Goal: Transaction & Acquisition: Purchase product/service

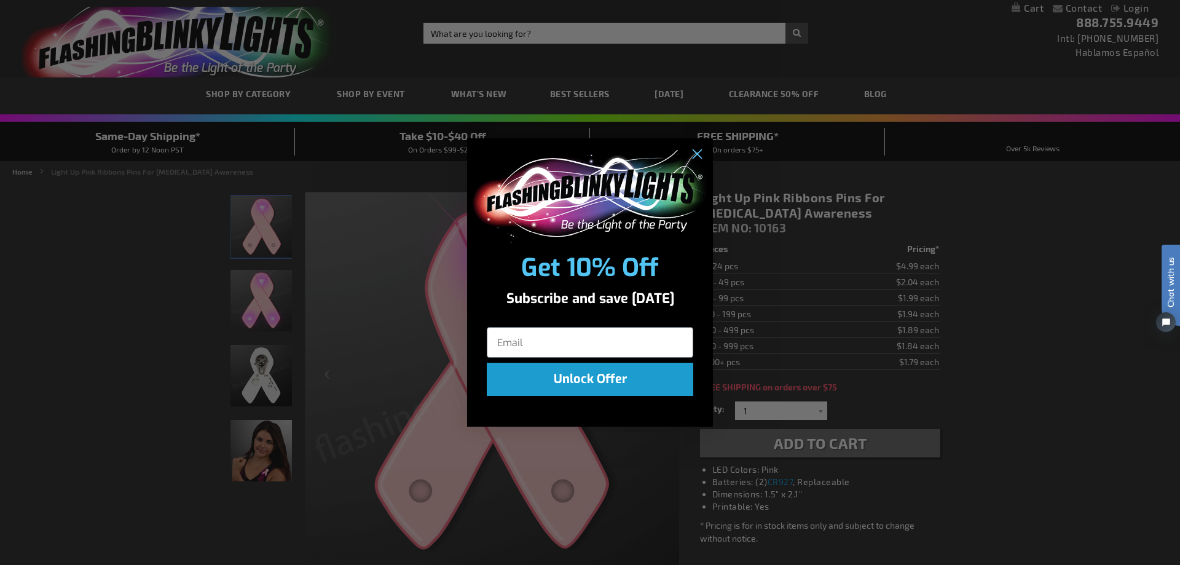
click at [1126, 367] on div "Close dialog Get 10% Off Subscribe and save today Unlock Offer Submit" at bounding box center [590, 282] width 1180 height 565
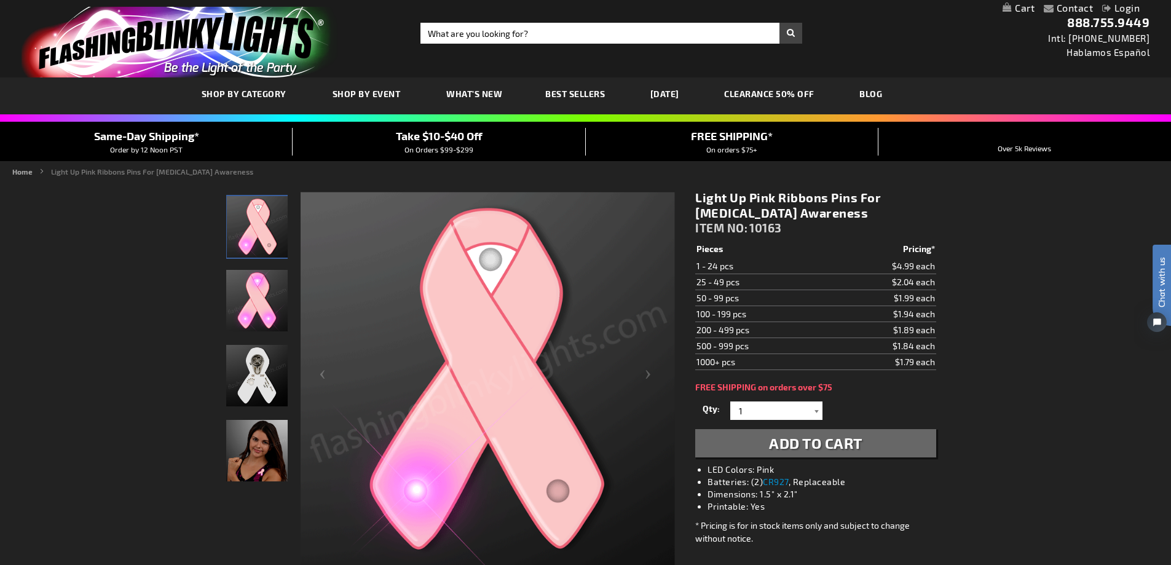
click at [815, 412] on div at bounding box center [816, 410] width 12 height 18
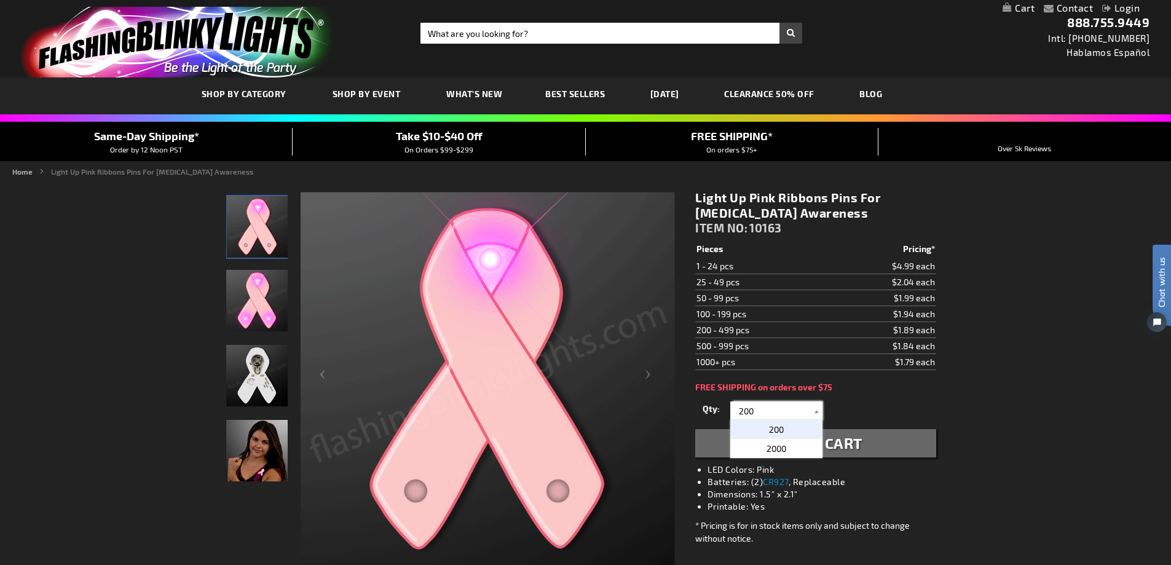
type input "200"
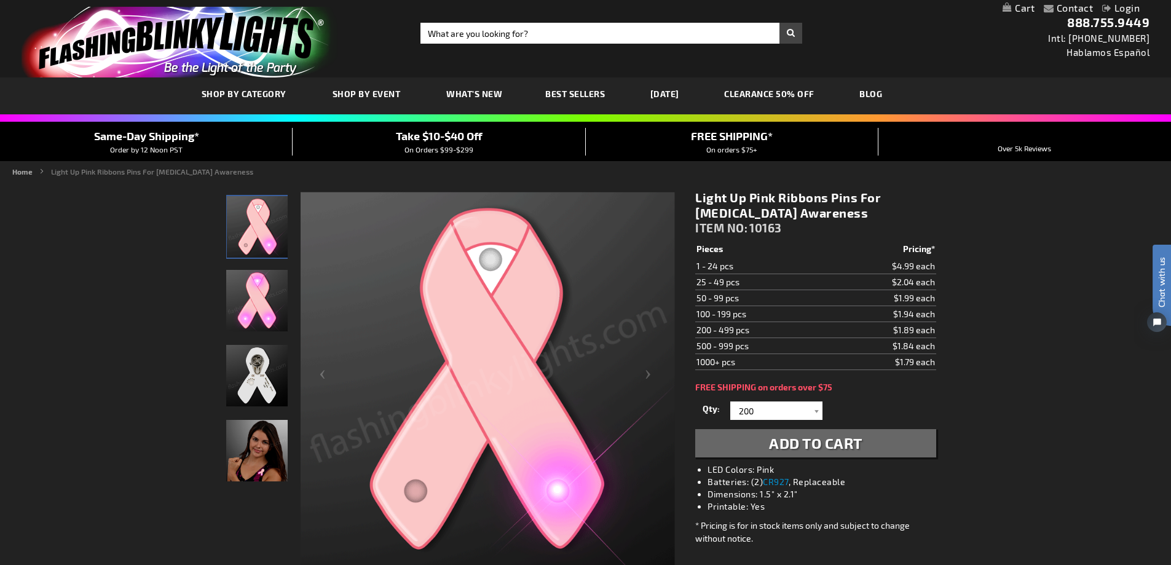
click at [892, 446] on button "Add to Cart" at bounding box center [815, 443] width 240 height 28
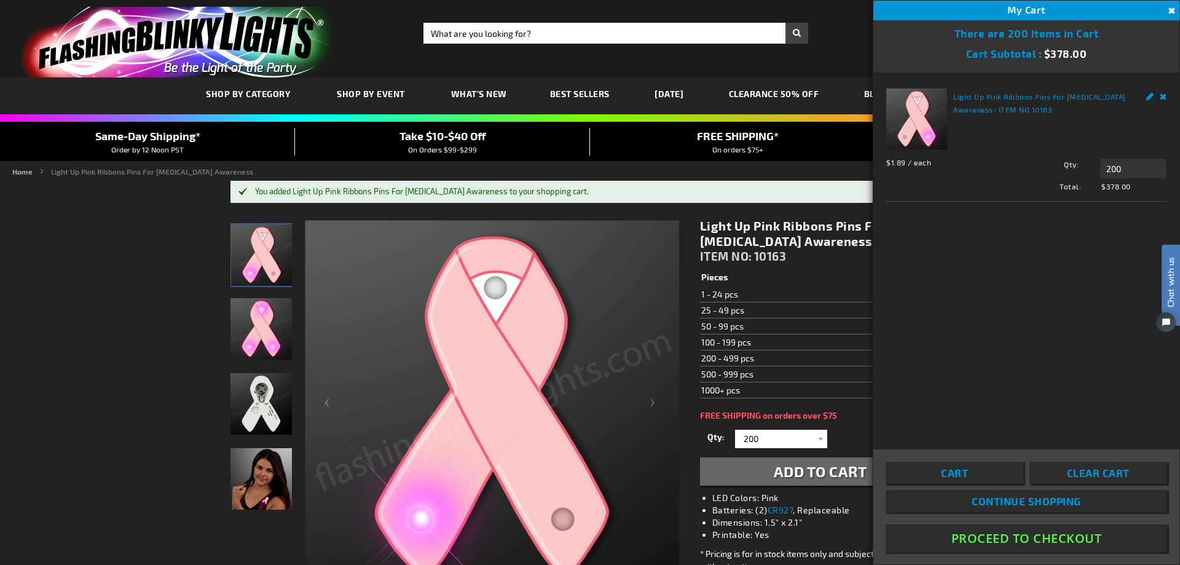
click at [1020, 534] on button "Proceed To Checkout" at bounding box center [1025, 538] width 281 height 28
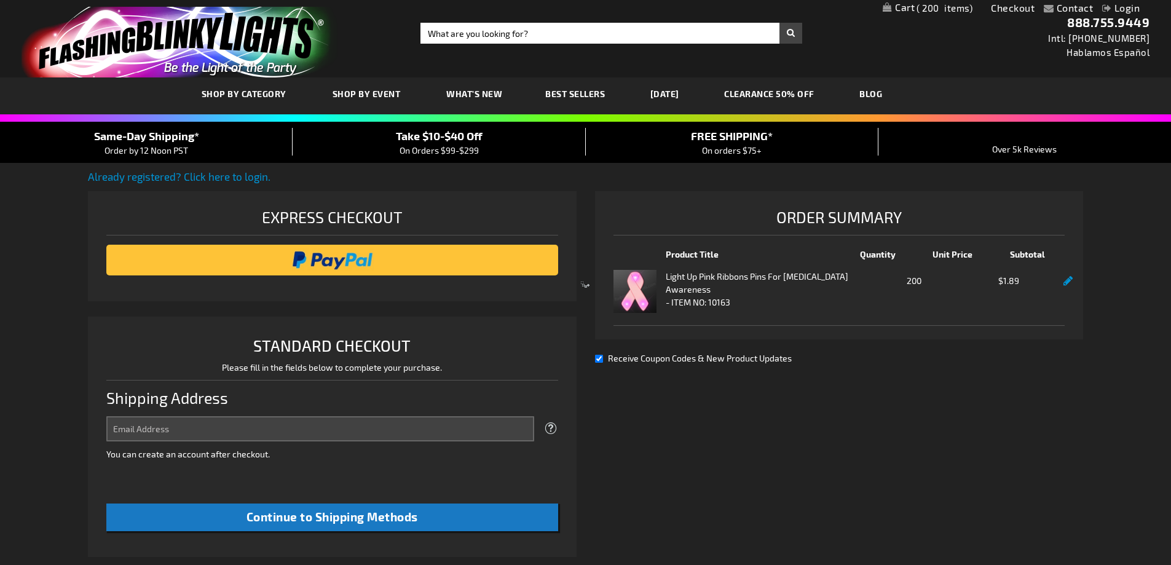
select select "US"
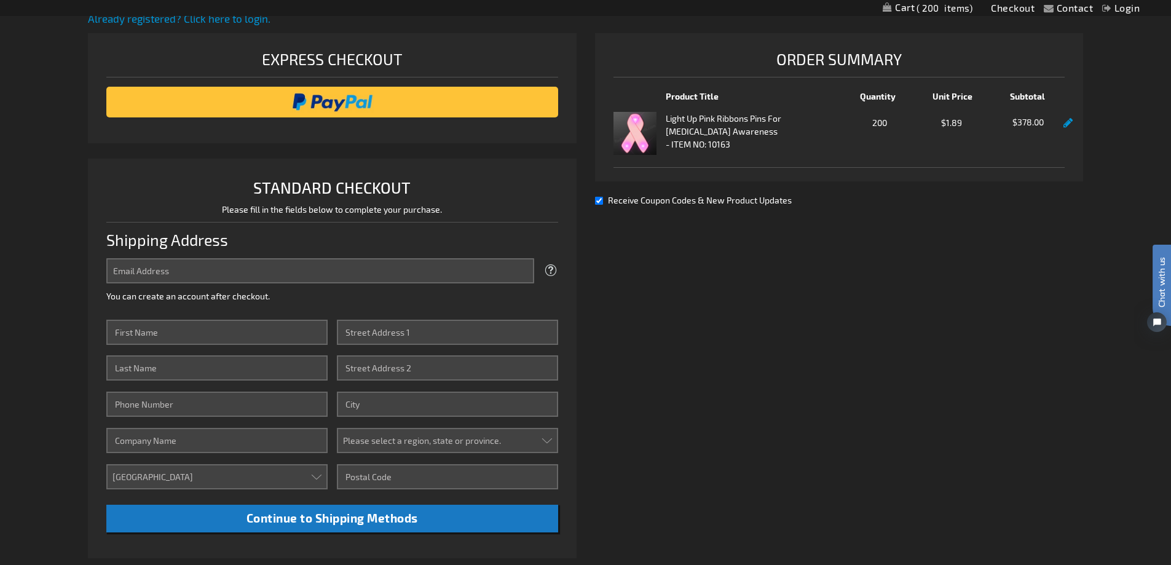
scroll to position [166, 0]
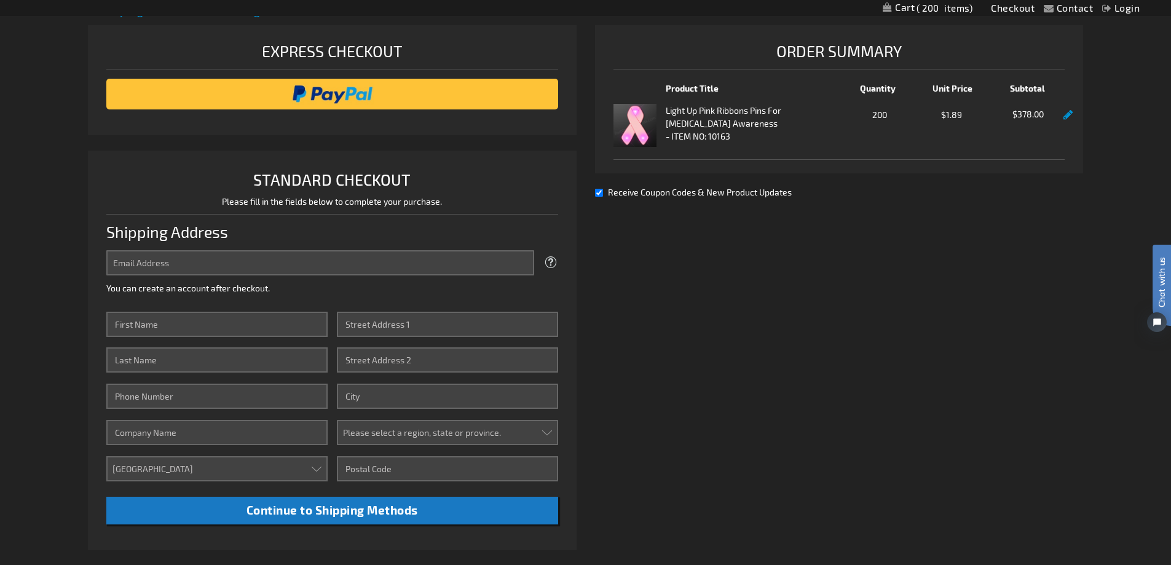
drag, startPoint x: 1179, startPoint y: 203, endPoint x: 14, endPoint y: 106, distance: 1169.7
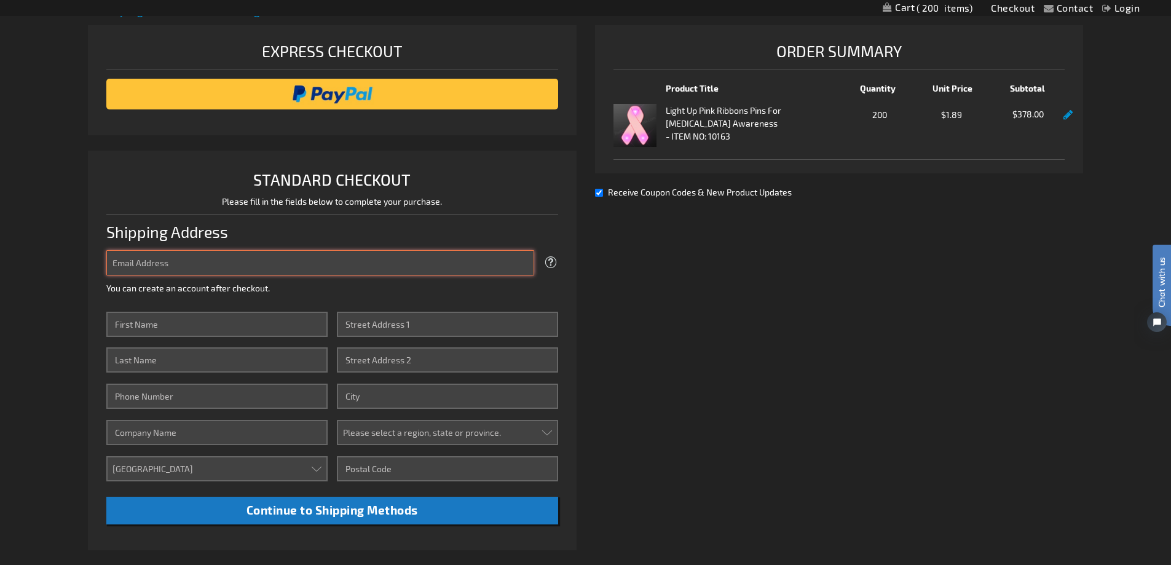
click at [371, 266] on input "Email Address" at bounding box center [320, 262] width 428 height 25
type input "[EMAIL_ADDRESS][DOMAIN_NAME]"
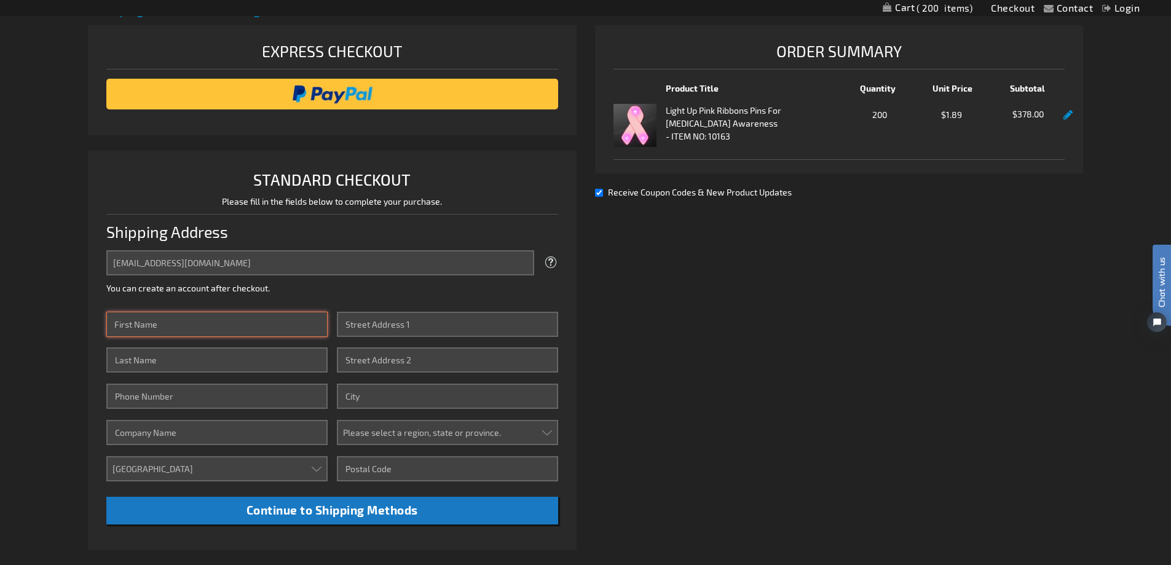
click at [264, 320] on input "First Name" at bounding box center [216, 324] width 221 height 25
type input "[PERSON_NAME]"
type input "norton"
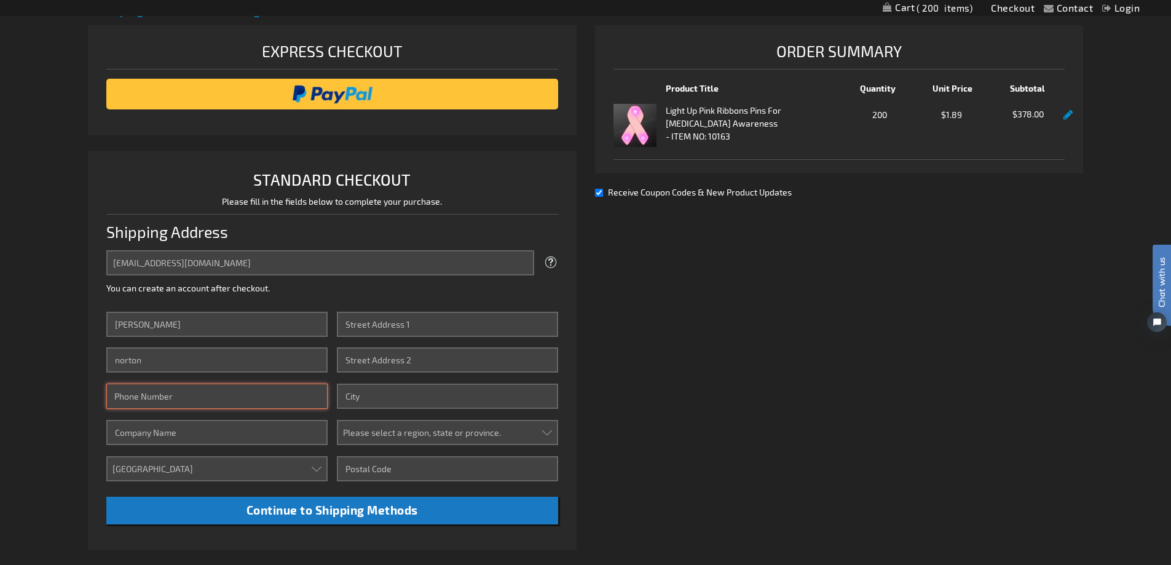
click at [118, 404] on input "Phone Number" at bounding box center [216, 395] width 221 height 25
type input "[PHONE_NUMBER]"
click at [159, 433] on input "Company" at bounding box center [216, 432] width 221 height 25
type input "power of fitness"
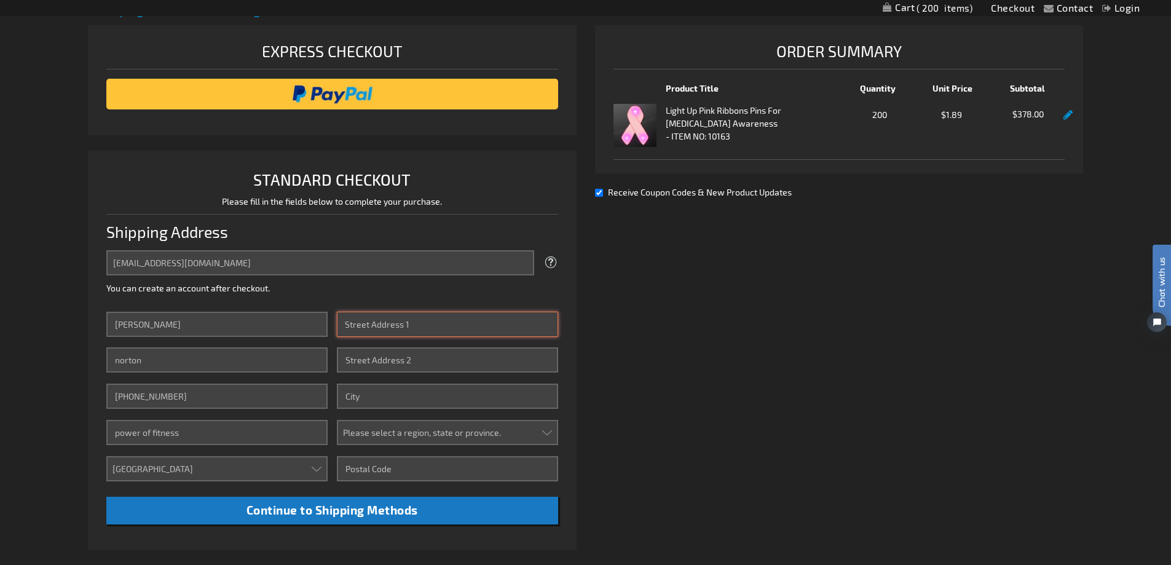
click at [469, 320] on input "Street Address: Line 1" at bounding box center [447, 324] width 221 height 25
type input "[STREET_ADDRESS][PERSON_NAME]"
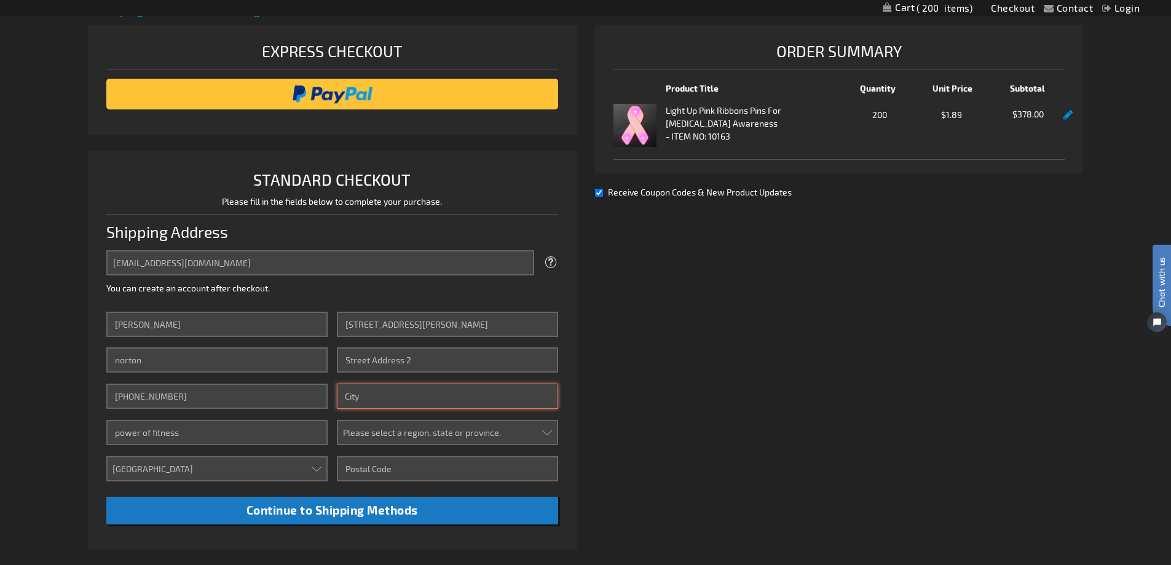
click at [422, 403] on input "City" at bounding box center [447, 395] width 221 height 25
type input "palm desert"
click at [370, 434] on select "Please select a region, state or province. [US_STATE] [US_STATE] [US_STATE] [US…" at bounding box center [447, 432] width 221 height 25
select select "12"
click at [337, 420] on select "Please select a region, state or province. [US_STATE] [US_STATE] [US_STATE] [US…" at bounding box center [447, 432] width 221 height 25
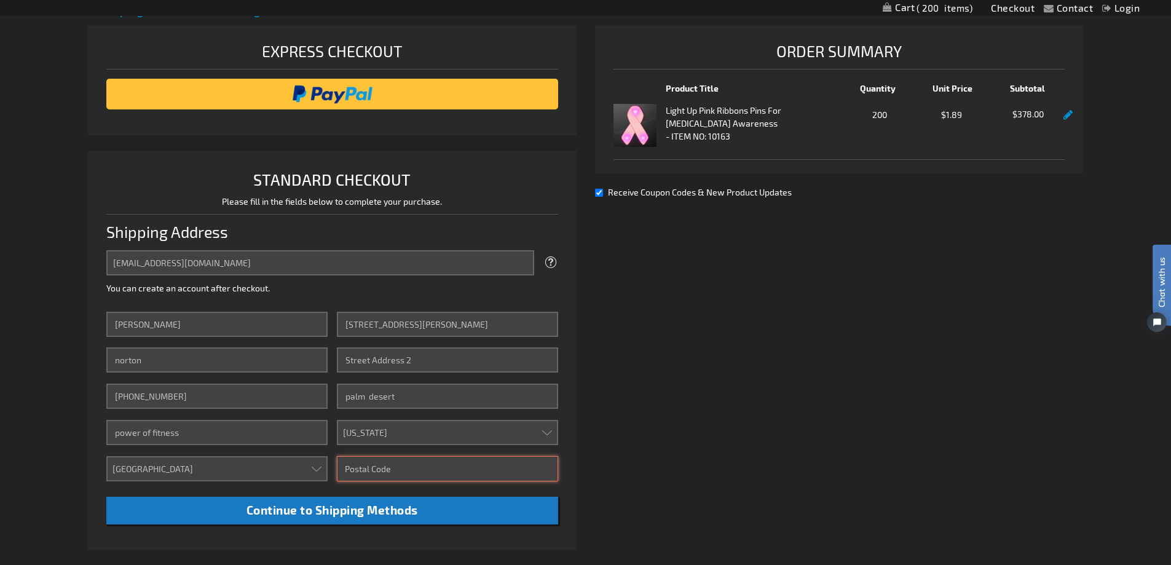
click at [429, 474] on input "Zip/Postal Code" at bounding box center [447, 468] width 221 height 25
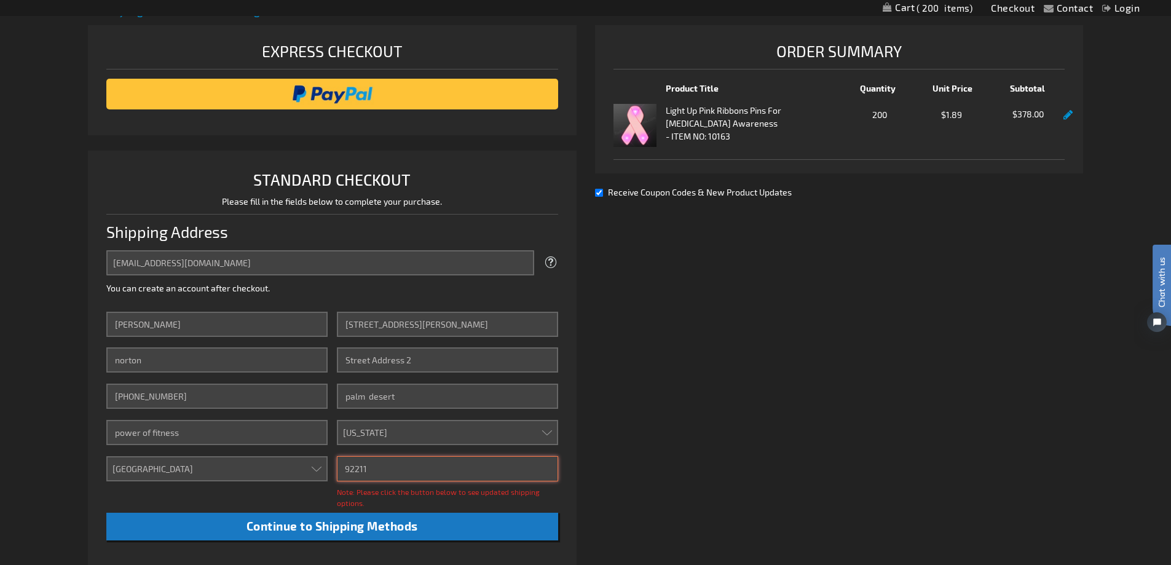
type input "92211"
click at [995, 441] on div "Already registered? Click here to login. Shipping Review & Payments Estimated T…" at bounding box center [585, 357] width 995 height 708
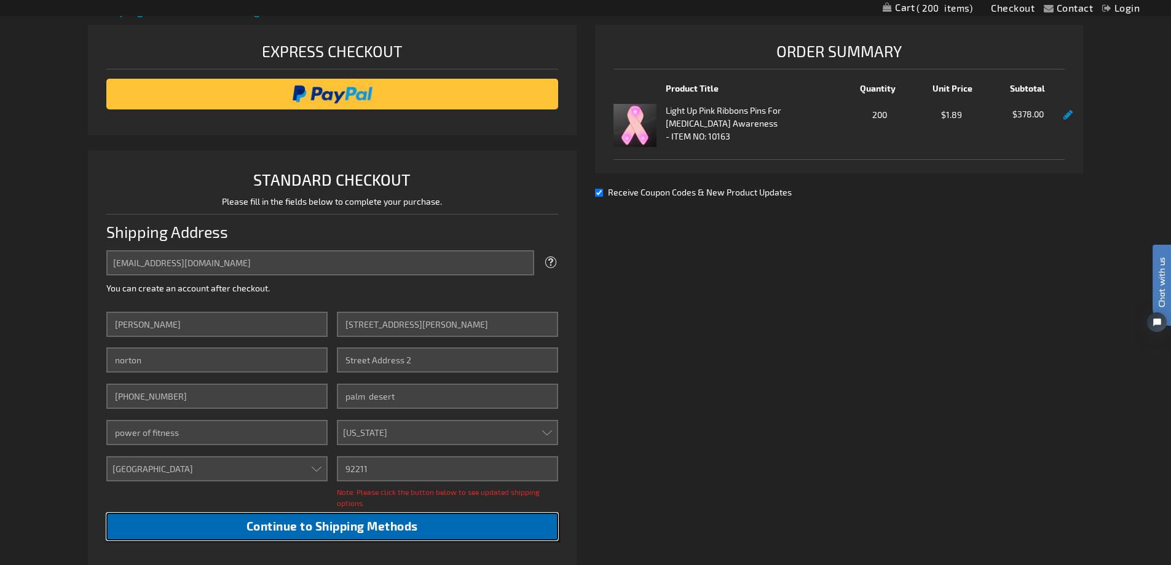
click at [313, 522] on span "Continue to Shipping Methods" at bounding box center [331, 526] width 171 height 14
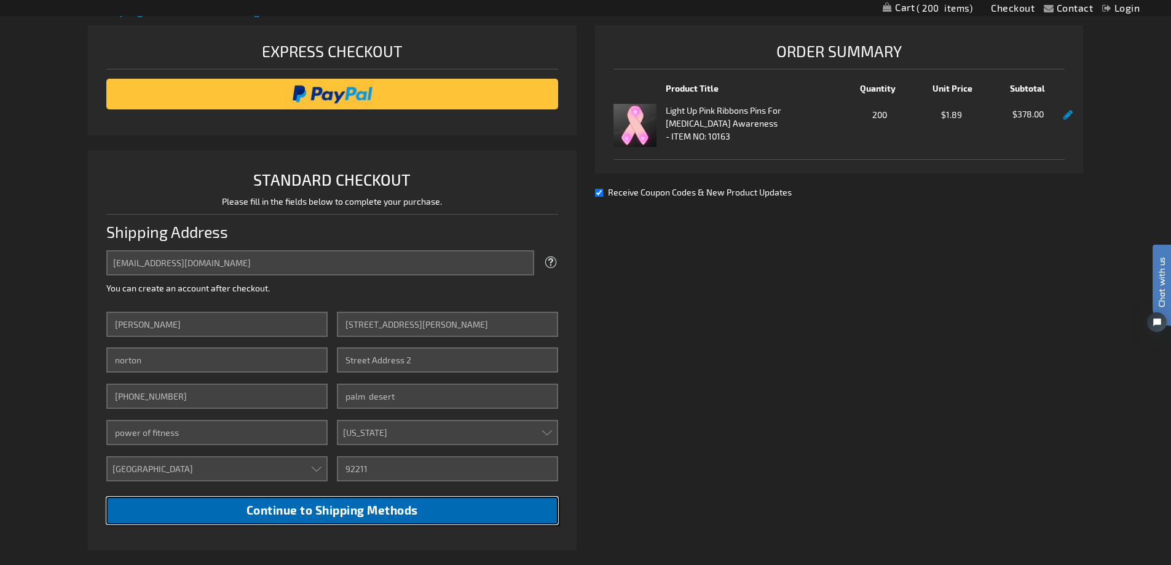
click at [314, 519] on button "Continue to Shipping Methods" at bounding box center [332, 511] width 452 height 28
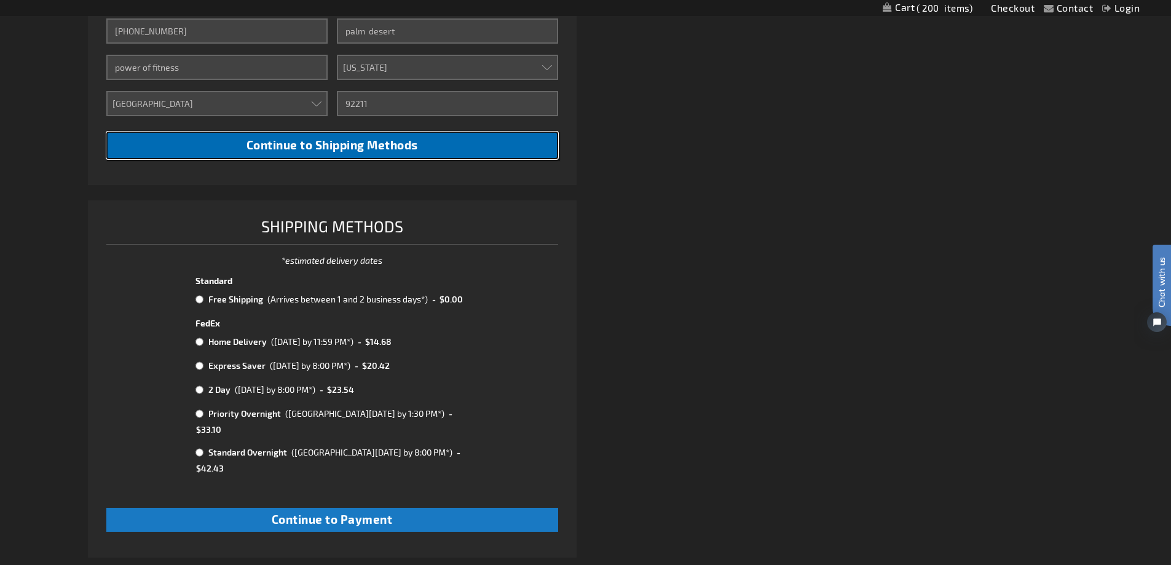
scroll to position [556, 0]
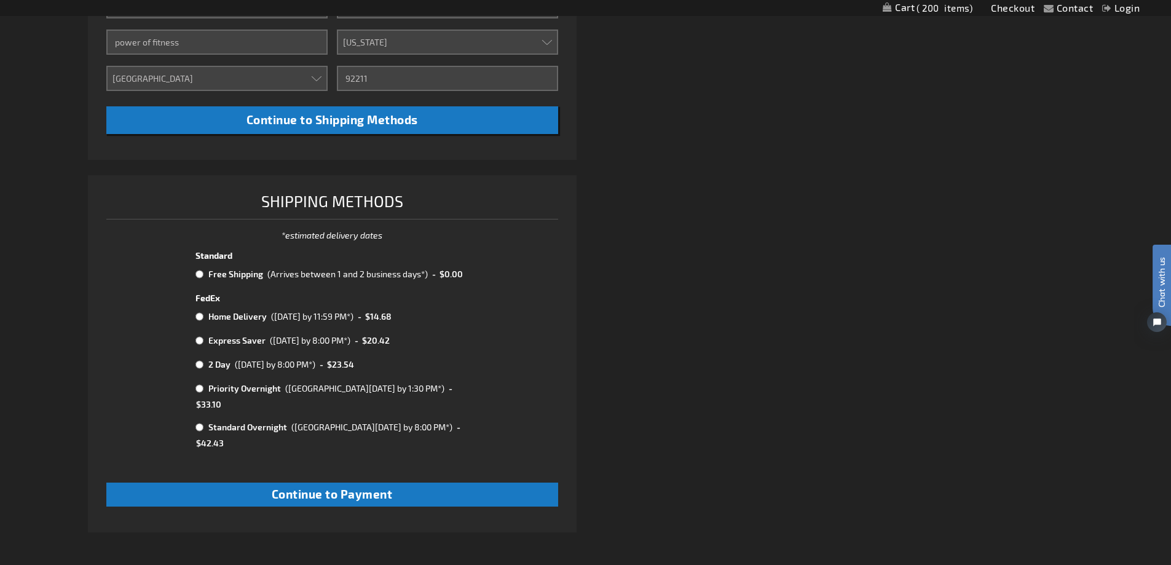
drag, startPoint x: 198, startPoint y: 272, endPoint x: 198, endPoint y: 280, distance: 8.0
click at [201, 280] on td at bounding box center [200, 274] width 10 height 16
radio input "true"
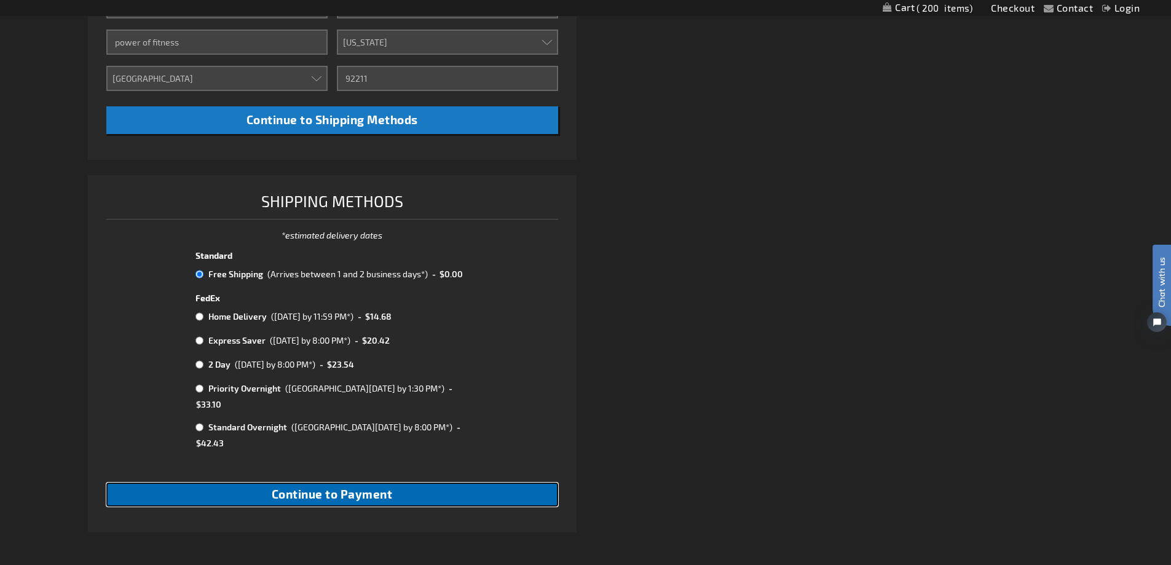
click at [312, 487] on span "Continue to Payment" at bounding box center [332, 494] width 121 height 14
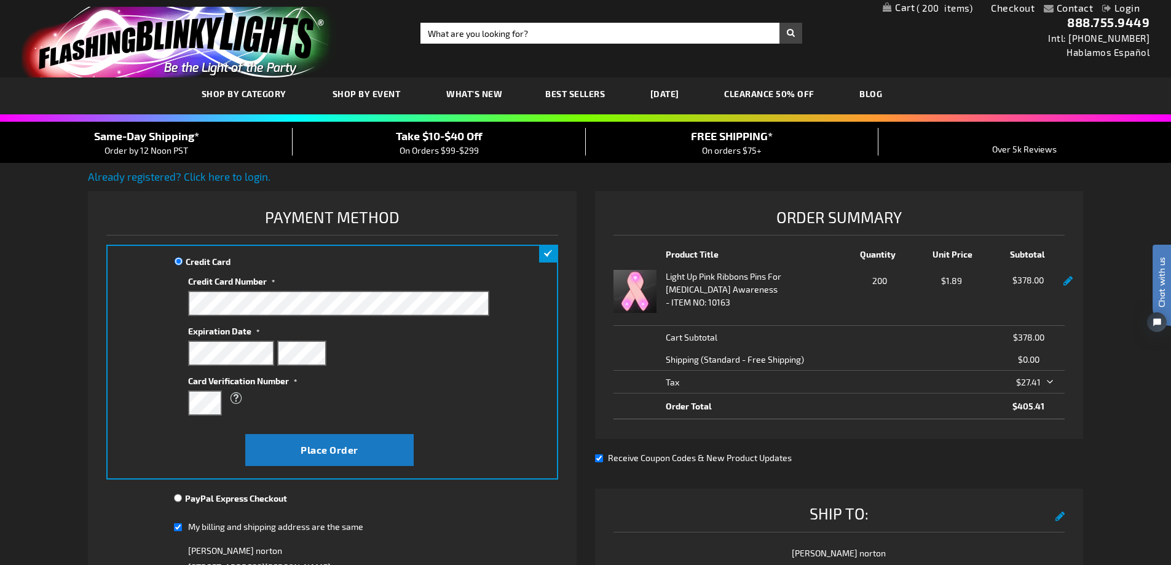
click at [125, 297] on div "Credit Card Credit Card Information" at bounding box center [332, 362] width 452 height 235
click at [471, 423] on fieldset "Credit Card Information" at bounding box center [338, 351] width 300 height 149
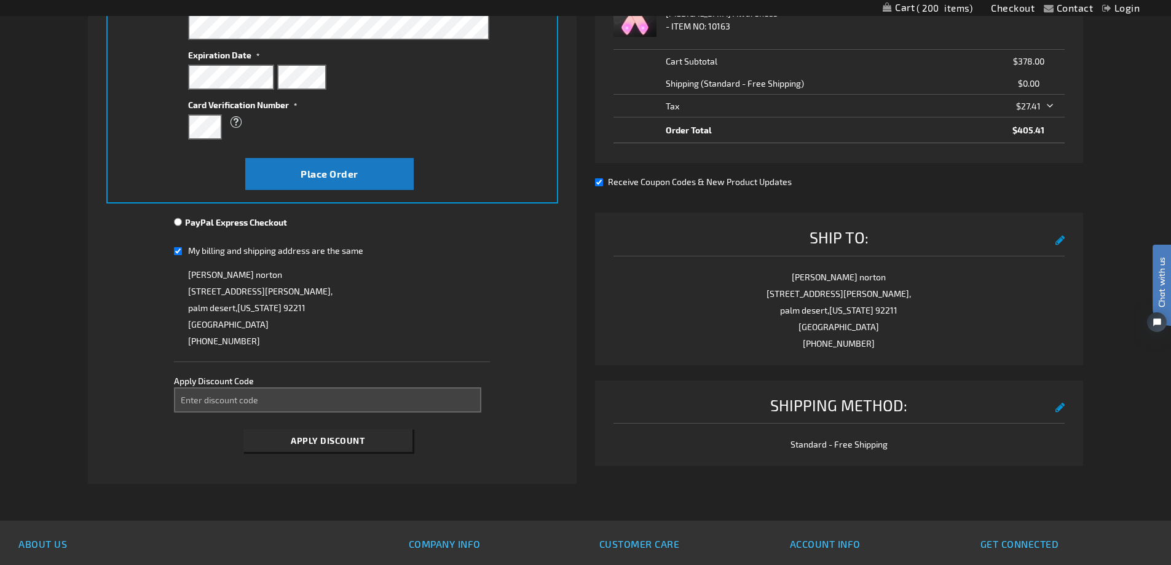
scroll to position [304, 0]
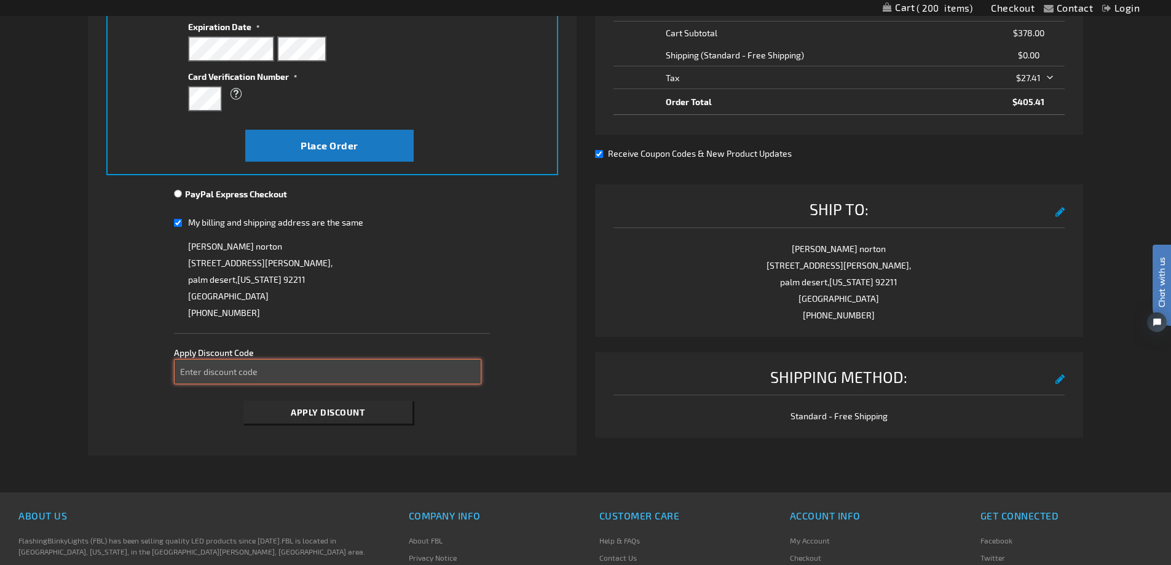
click at [250, 366] on input "Enter discount code" at bounding box center [327, 371] width 307 height 25
drag, startPoint x: 230, startPoint y: 369, endPoint x: 163, endPoint y: 392, distance: 70.7
click at [163, 392] on fieldset "Payment Information Payment Method Credit Card Credit Card Information" at bounding box center [332, 165] width 452 height 530
drag, startPoint x: 202, startPoint y: 372, endPoint x: 165, endPoint y: 367, distance: 36.5
click at [165, 369] on fieldset "Payment Information Payment Method Credit Card Credit Card Information" at bounding box center [332, 165] width 452 height 530
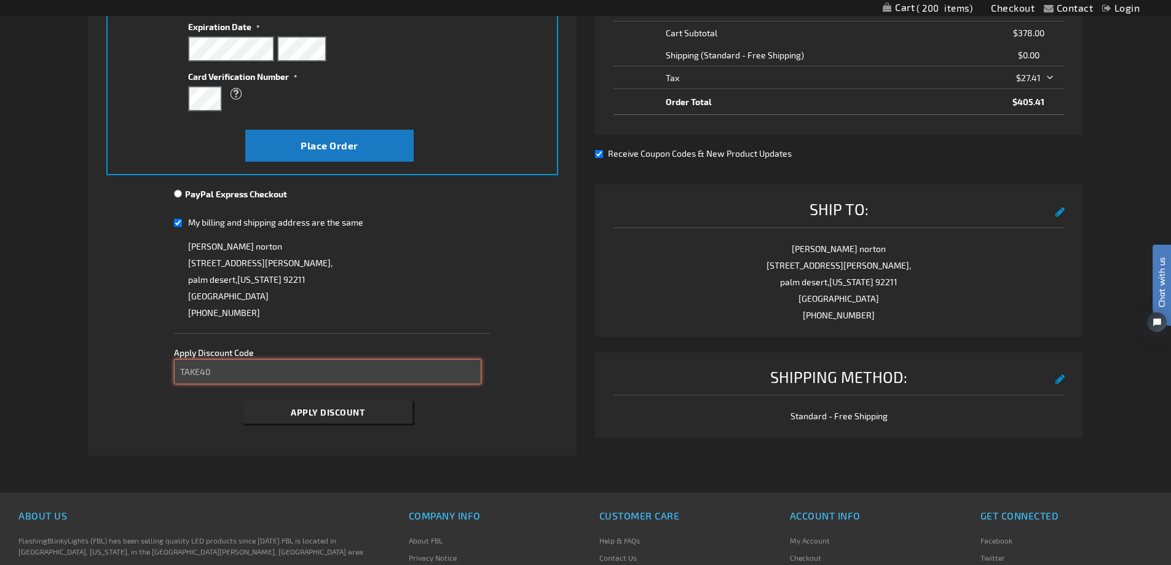
type input "TAKE40"
click at [304, 410] on span "Apply Discount" at bounding box center [328, 412] width 74 height 10
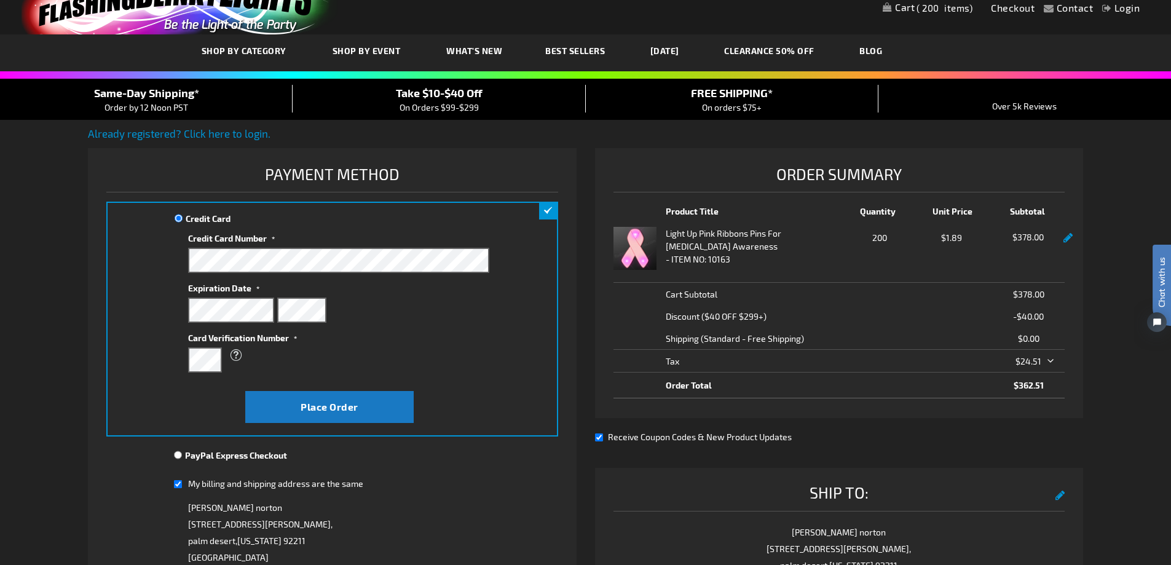
scroll to position [47, 0]
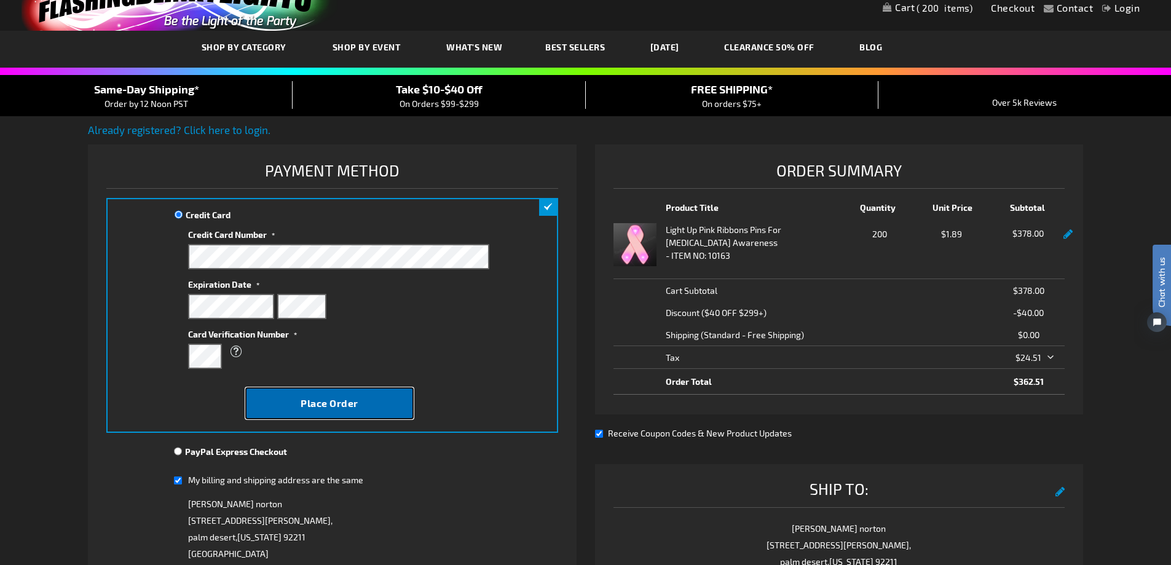
click at [302, 408] on span "Place Order" at bounding box center [329, 403] width 58 height 12
